Goal: Information Seeking & Learning: Learn about a topic

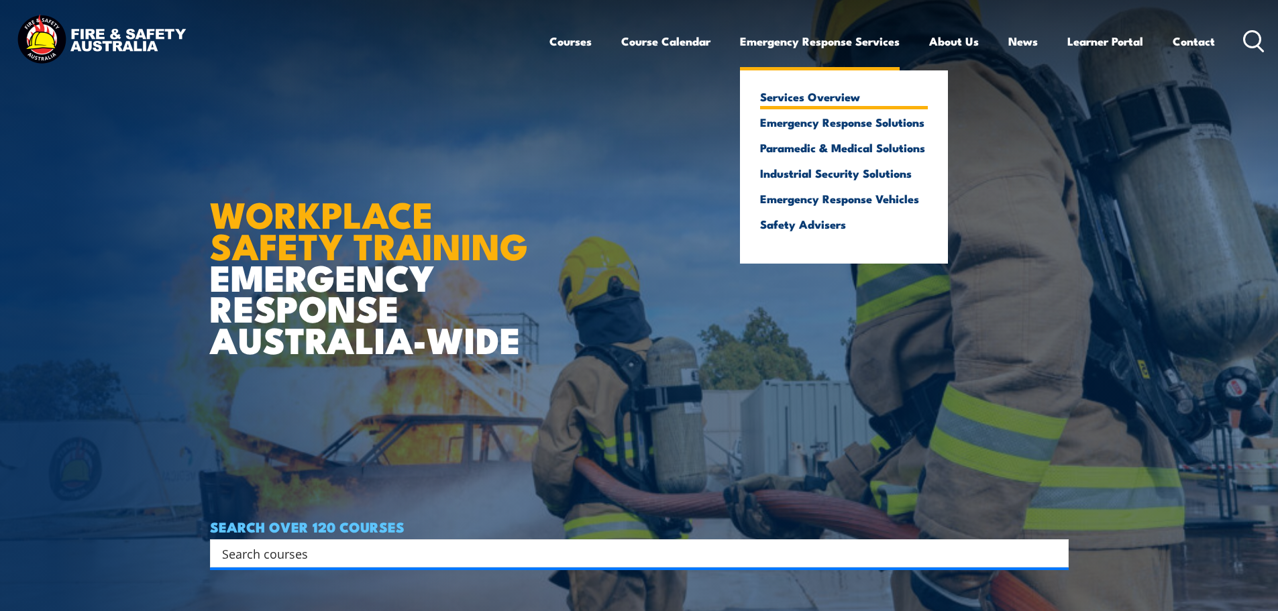
drag, startPoint x: 0, startPoint y: 0, endPoint x: 806, endPoint y: 95, distance: 811.4
click at [806, 95] on link "Services Overview" at bounding box center [844, 97] width 168 height 12
